Goal: Book appointment/travel/reservation

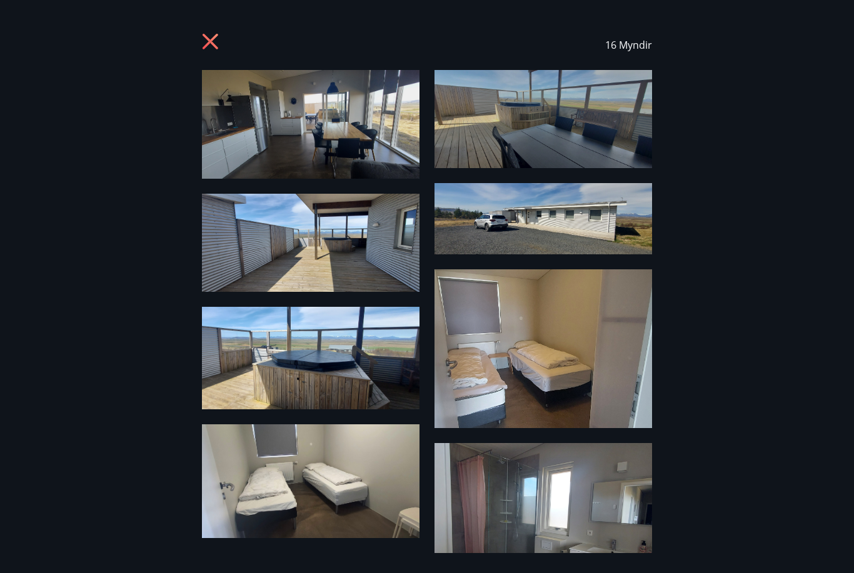
click at [221, 42] on icon at bounding box center [212, 43] width 20 height 20
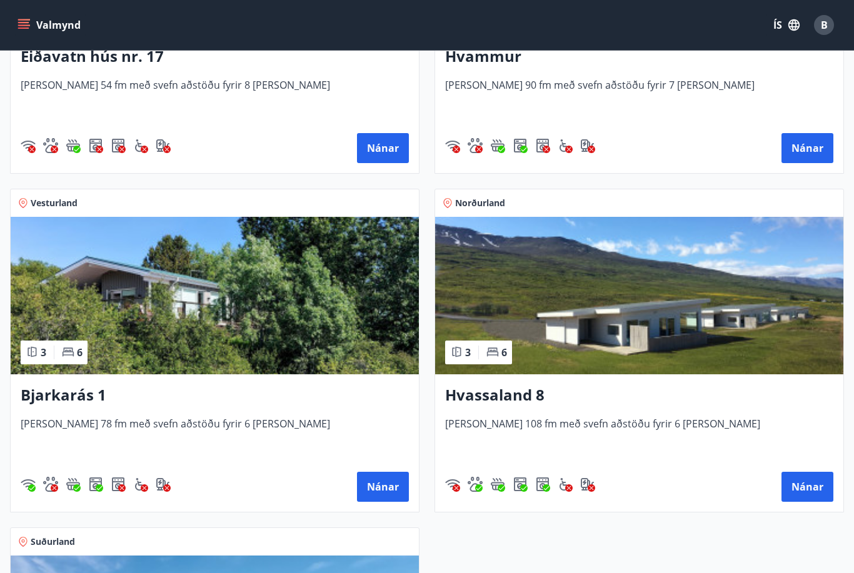
scroll to position [788, 0]
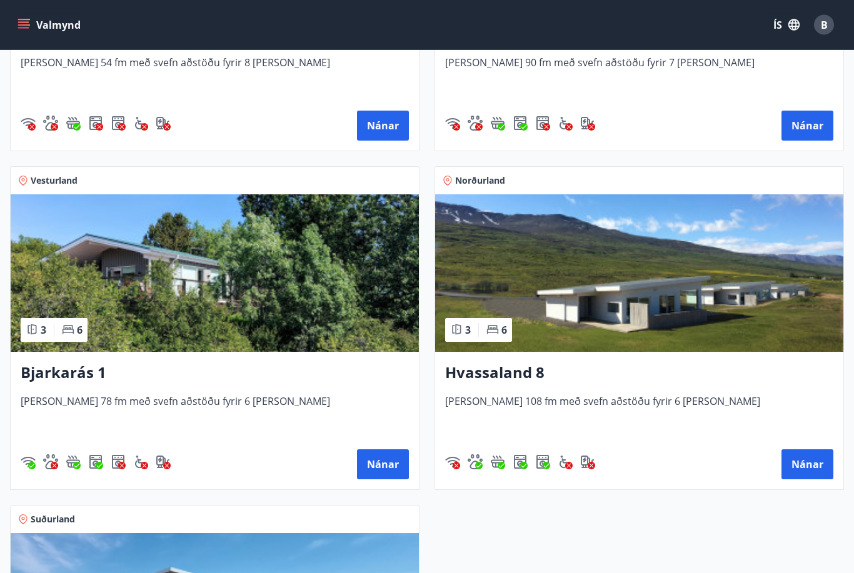
click at [66, 378] on h3 "Bjarkarás 1" at bounding box center [215, 374] width 388 height 23
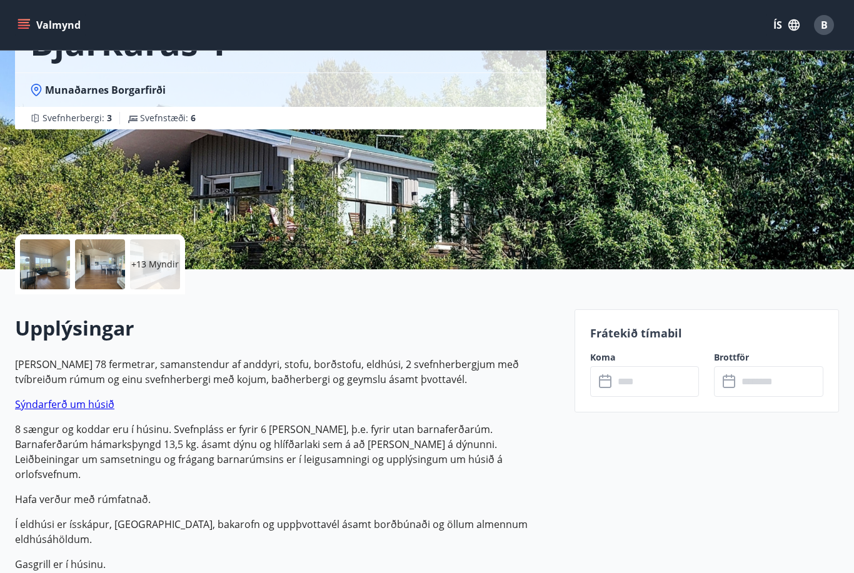
scroll to position [99, 0]
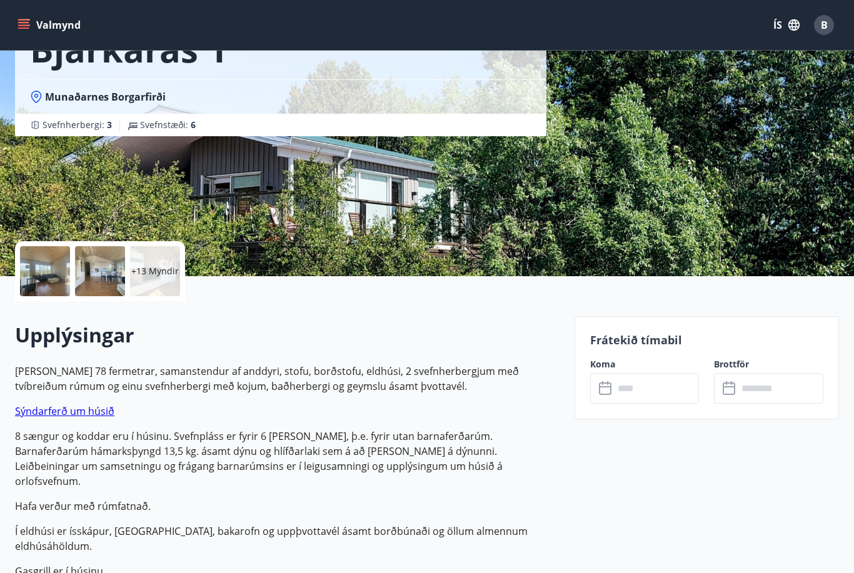
click at [158, 286] on div "+13 Myndir" at bounding box center [155, 271] width 50 height 50
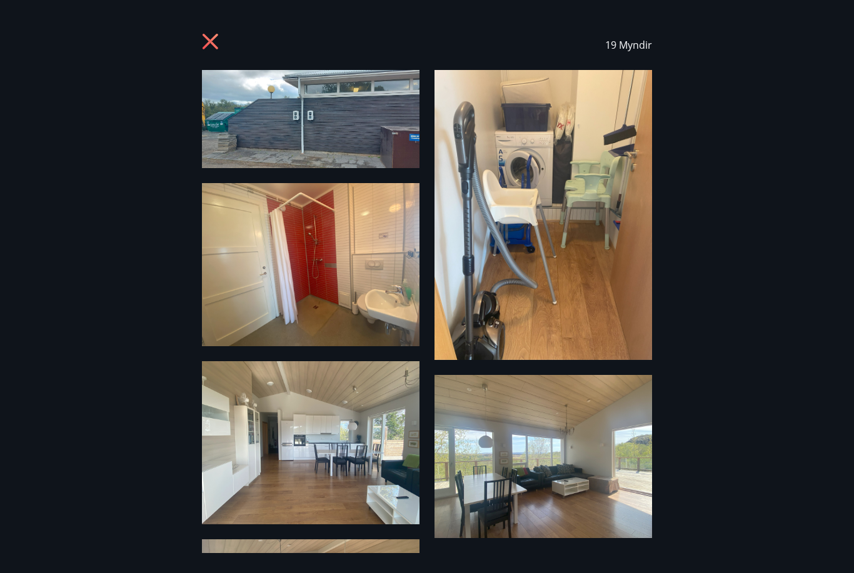
scroll to position [0, 0]
click at [209, 30] on div "19 Myndir" at bounding box center [427, 45] width 450 height 50
click at [208, 48] on icon at bounding box center [212, 43] width 20 height 20
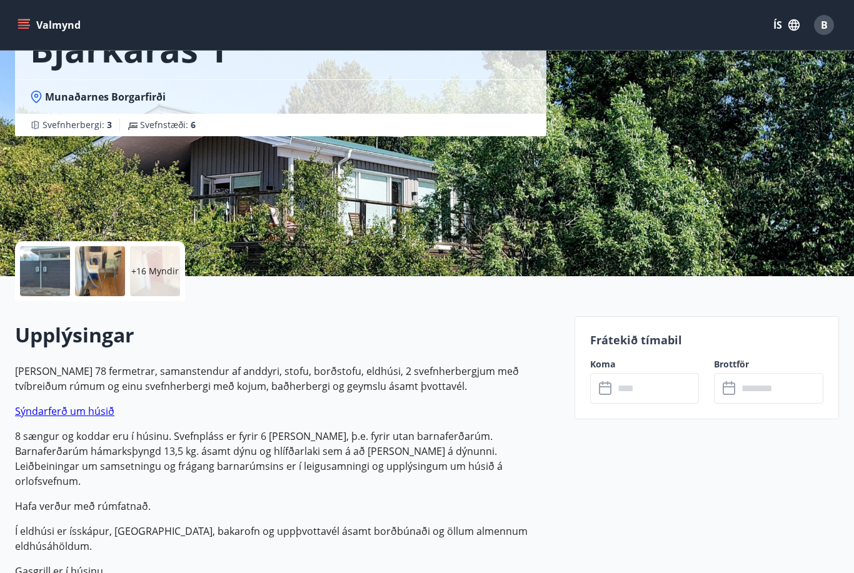
click at [635, 391] on input "text" at bounding box center [657, 388] width 86 height 31
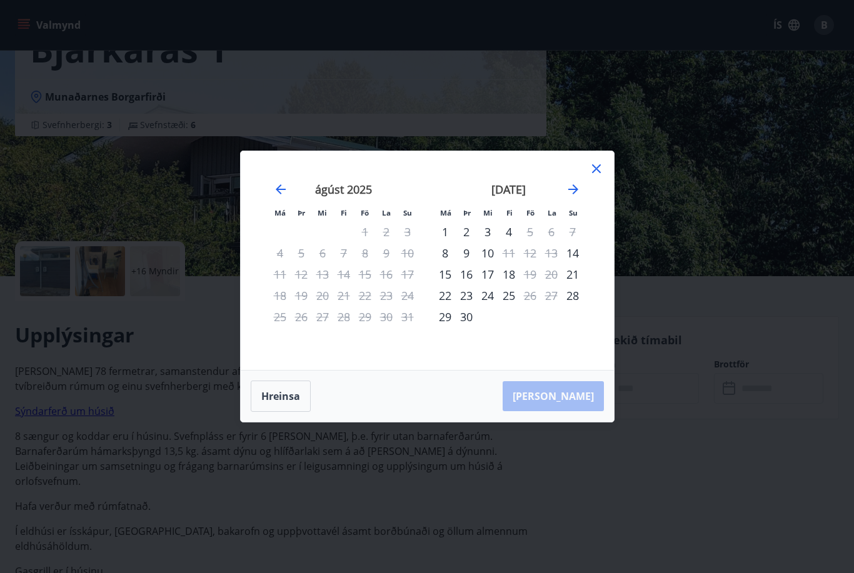
click at [571, 189] on icon "Move forward to switch to the next month." at bounding box center [573, 189] width 10 height 10
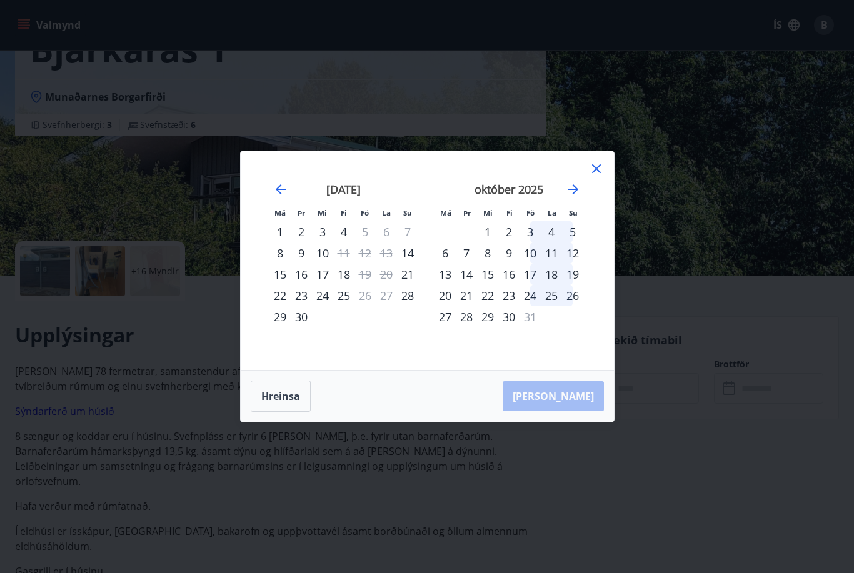
click at [566, 189] on icon "Move forward to switch to the next month." at bounding box center [573, 189] width 15 height 15
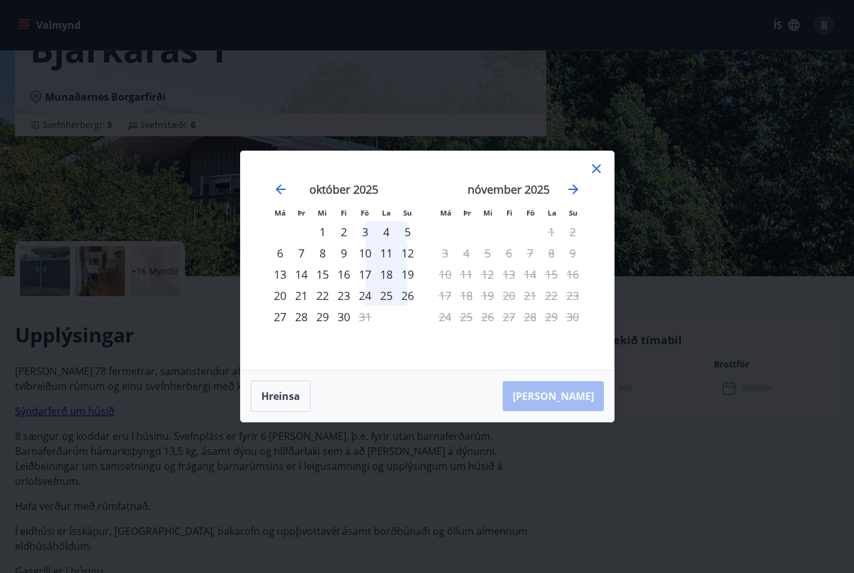
click at [280, 194] on icon "Move backward to switch to the previous month." at bounding box center [280, 189] width 15 height 15
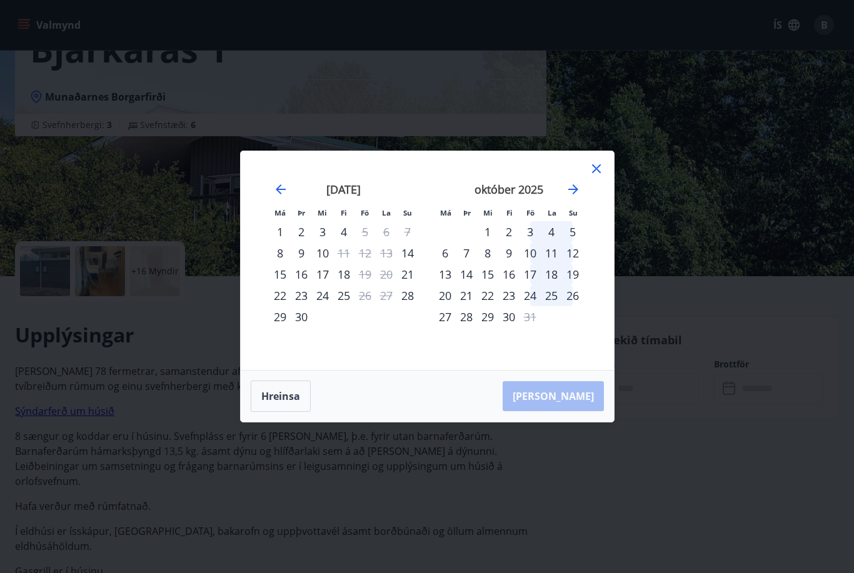
click at [186, 461] on div "Má Þr Mi Fi Fö La Su Má Þr Mi Fi Fö La Su [DATE] 1 2 3 4 5 6 7 8 9 10 11 12 13 …" at bounding box center [427, 286] width 854 height 573
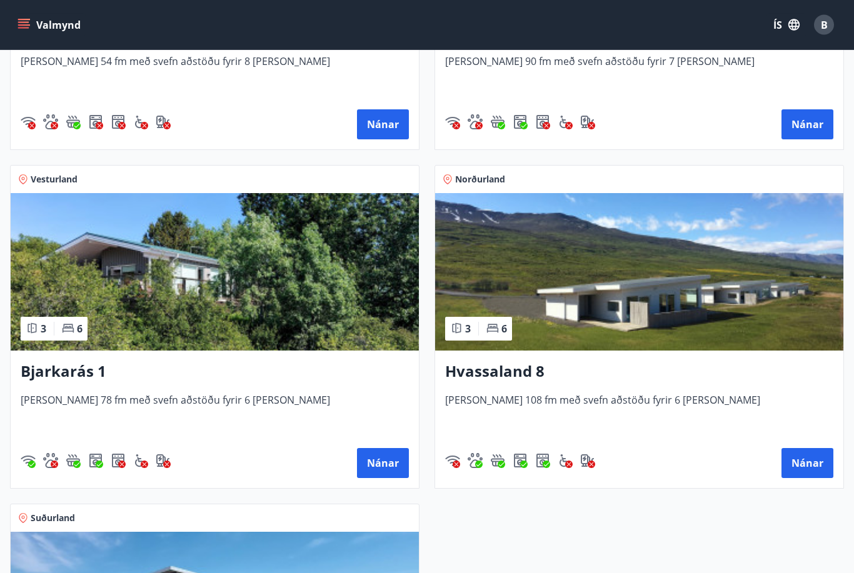
scroll to position [790, 0]
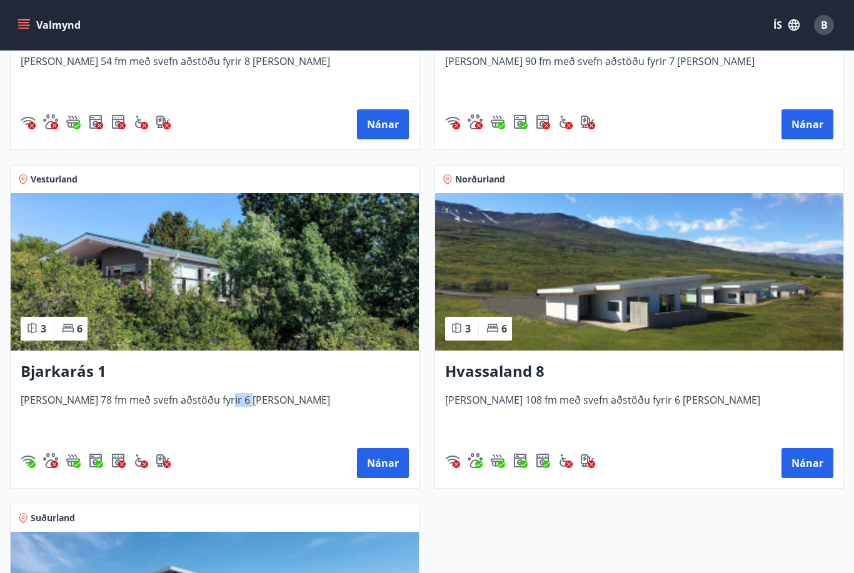
click at [177, 506] on div "Suðurland" at bounding box center [215, 519] width 408 height 28
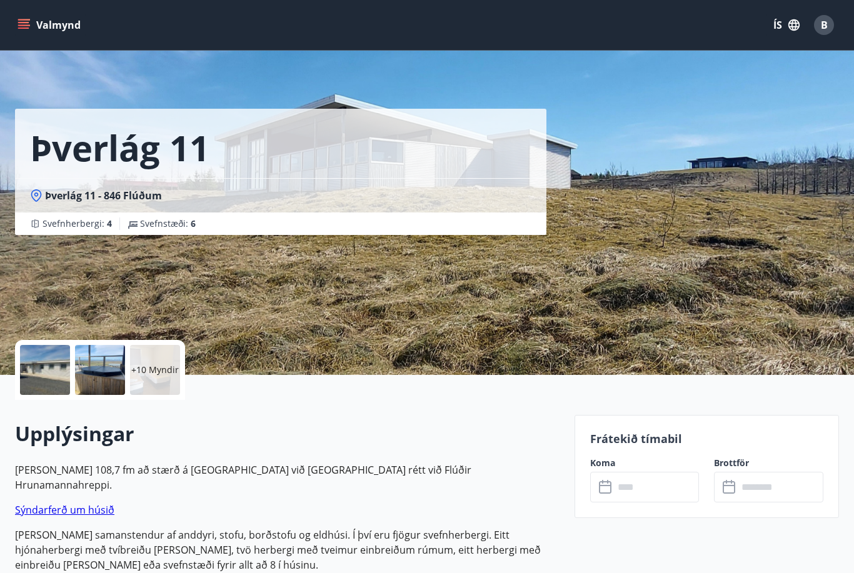
click at [150, 377] on div "+10 Myndir" at bounding box center [155, 370] width 50 height 50
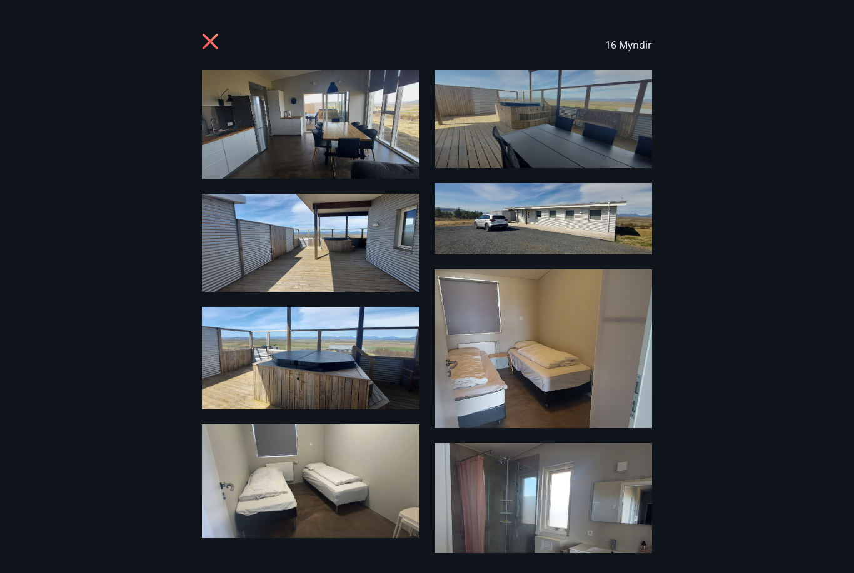
click at [215, 53] on icon at bounding box center [212, 43] width 20 height 20
